Goal: Navigation & Orientation: Find specific page/section

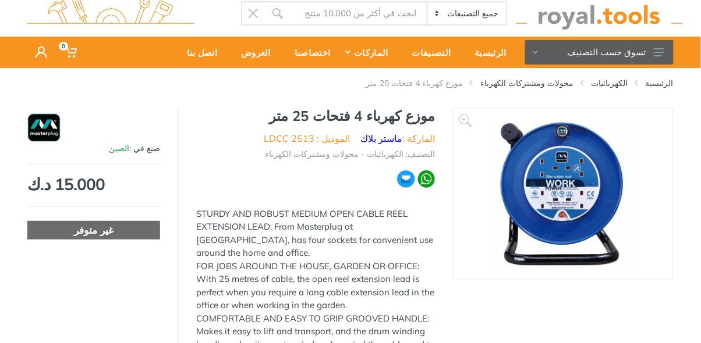
scroll to position [24, 0]
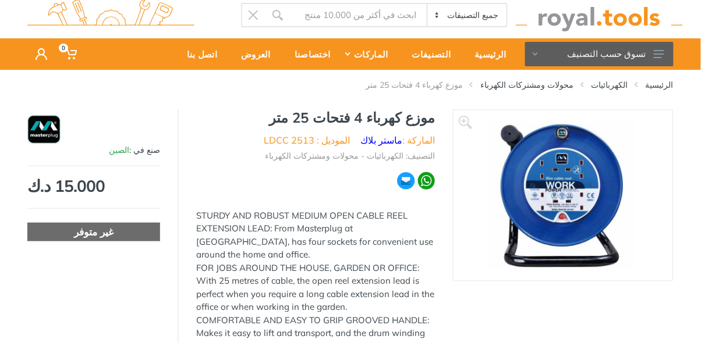
click at [610, 87] on link "الكهربائيات" at bounding box center [609, 85] width 37 height 12
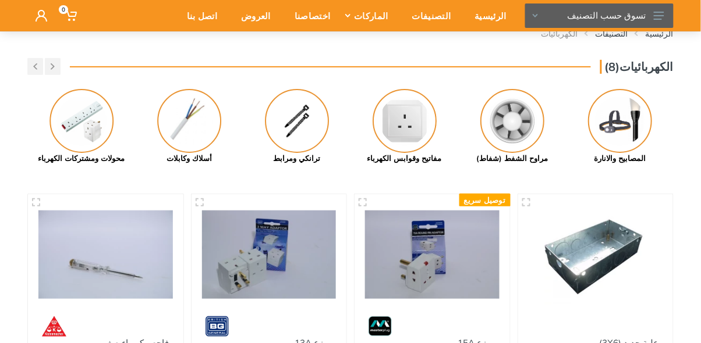
scroll to position [72, 0]
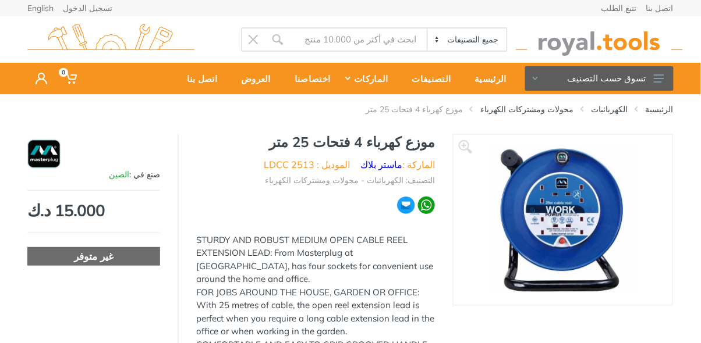
click at [494, 83] on div "الرئيسية" at bounding box center [486, 78] width 55 height 24
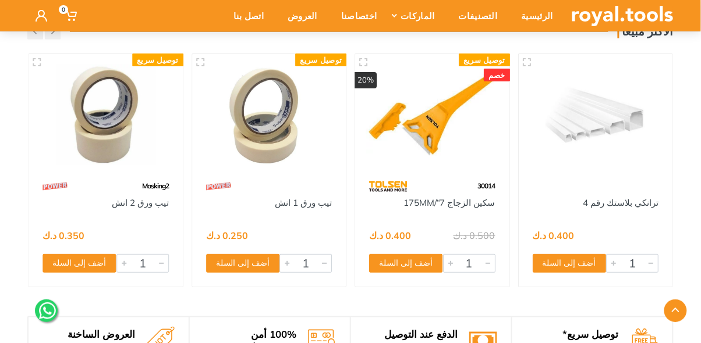
scroll to position [1201, 0]
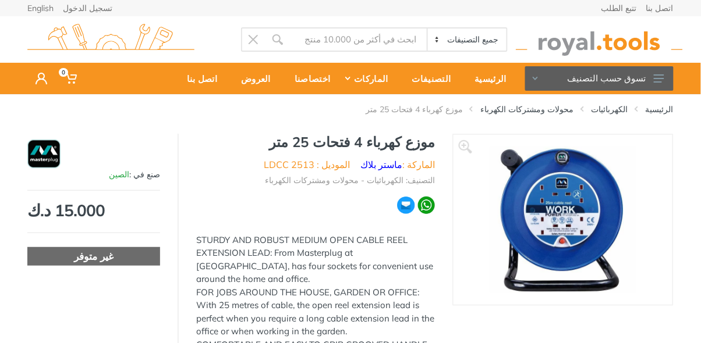
click at [490, 86] on div "الرئيسية" at bounding box center [486, 78] width 55 height 24
click at [433, 84] on div "التصنيفات" at bounding box center [427, 78] width 63 height 24
